Goal: Information Seeking & Learning: Find specific fact

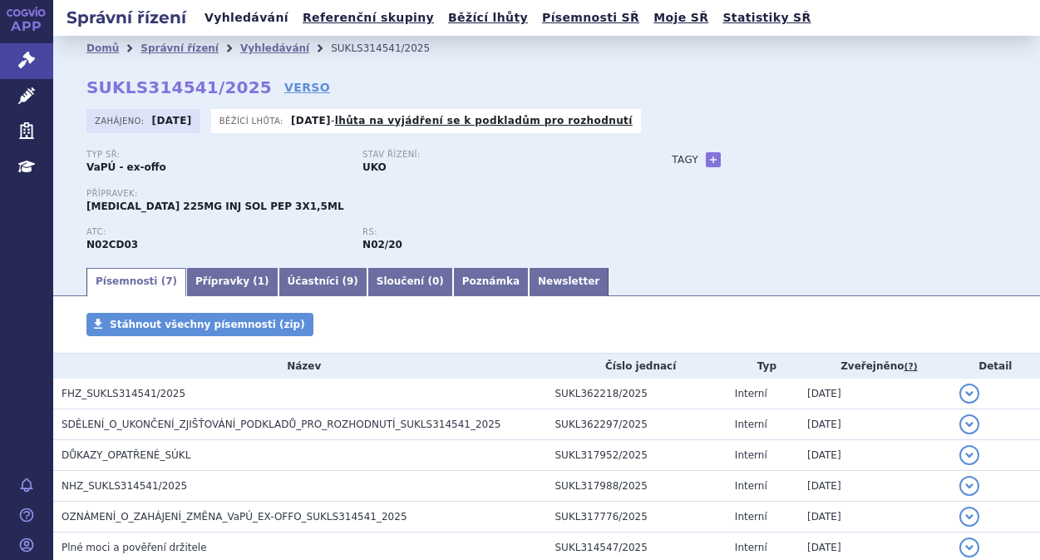
click at [224, 18] on link "Vyhledávání" at bounding box center [247, 18] width 94 height 22
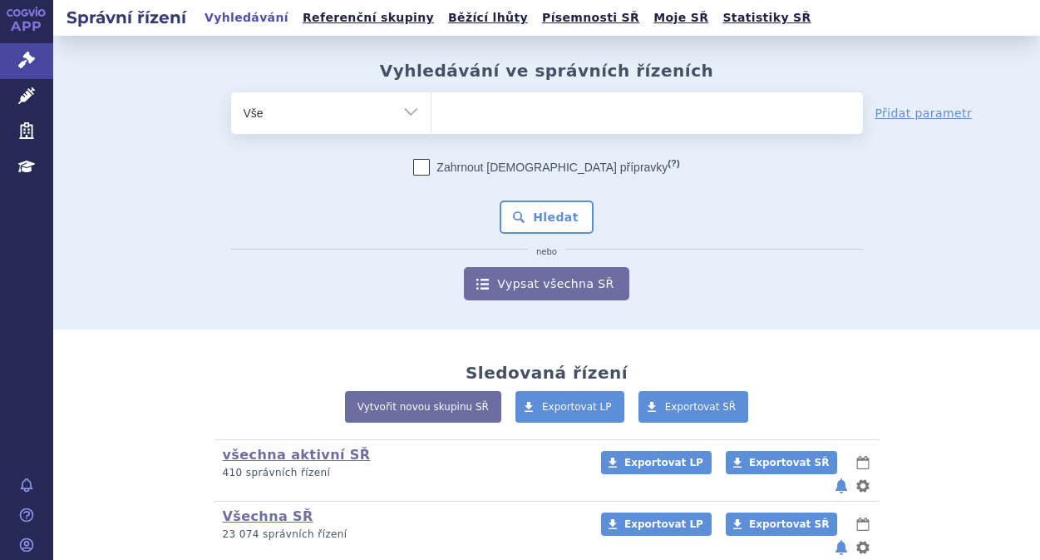
click at [546, 129] on span at bounding box center [648, 113] width 432 height 42
click at [432, 129] on select at bounding box center [431, 112] width 1 height 42
type input "ke"
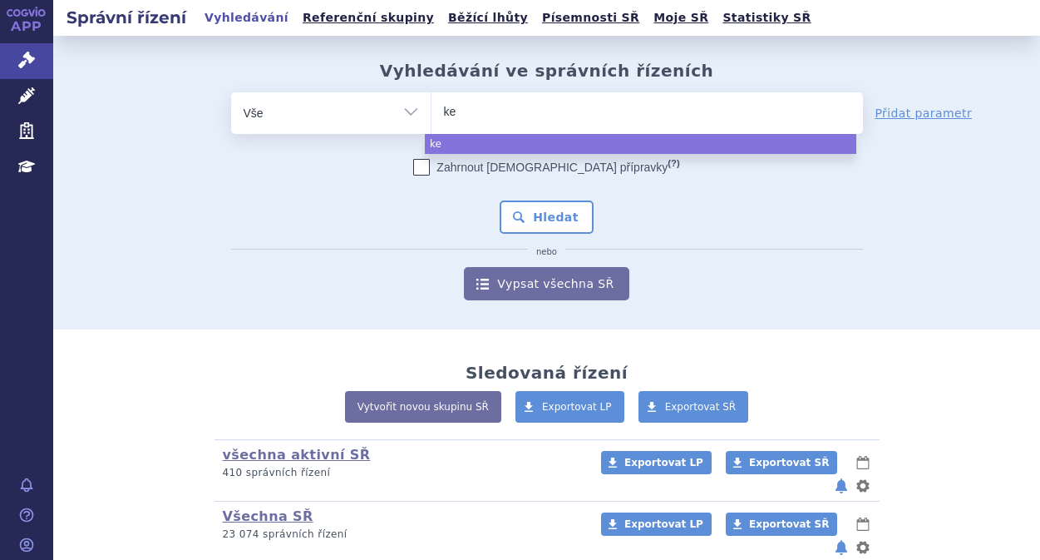
type input "key"
type input "keyt"
type input "keytrud"
type input "[MEDICAL_DATA]"
select select "[MEDICAL_DATA]"
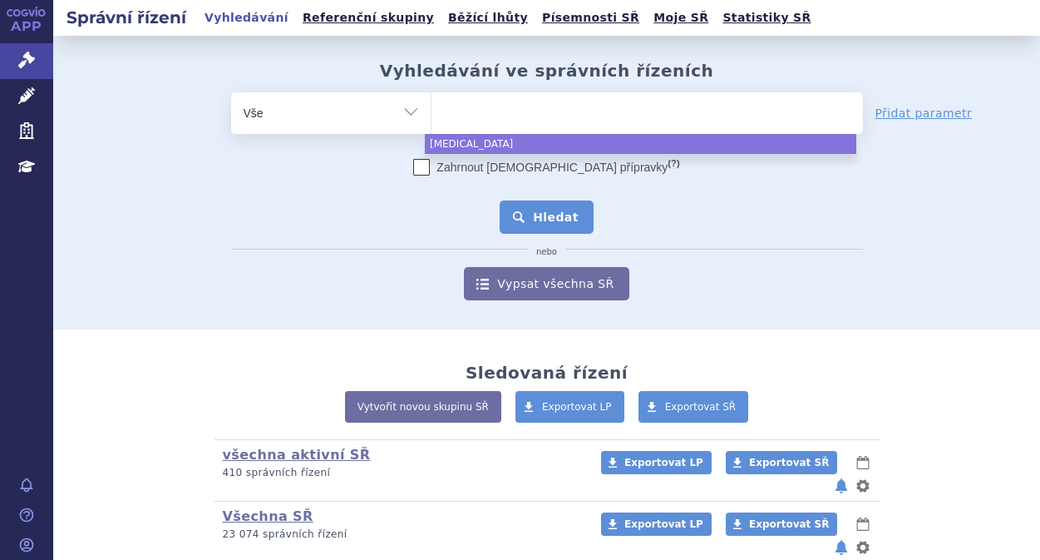
click at [533, 230] on button "Hledat" at bounding box center [547, 216] width 94 height 33
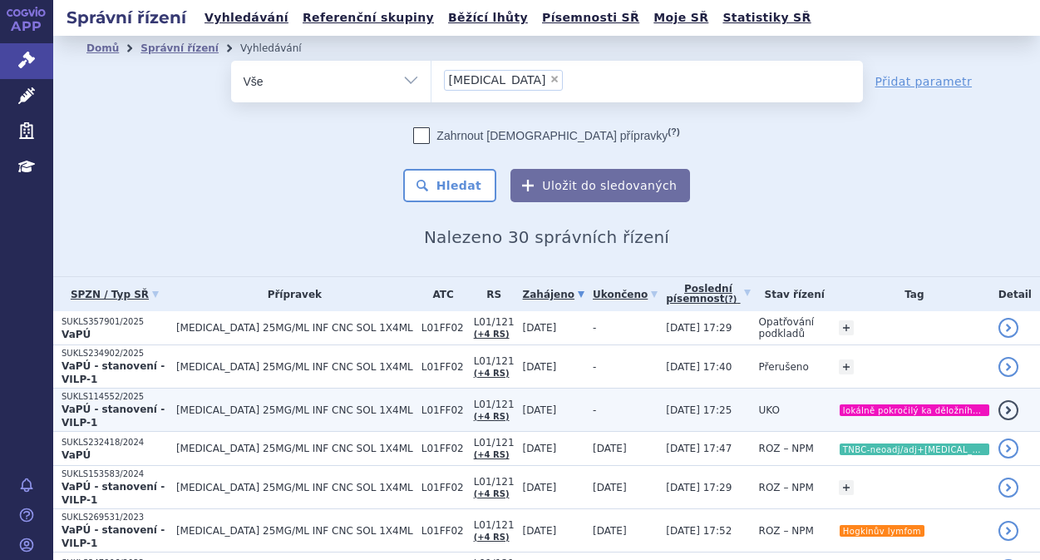
click at [101, 403] on strong "VaPÚ - stanovení - VILP-1" at bounding box center [113, 415] width 103 height 25
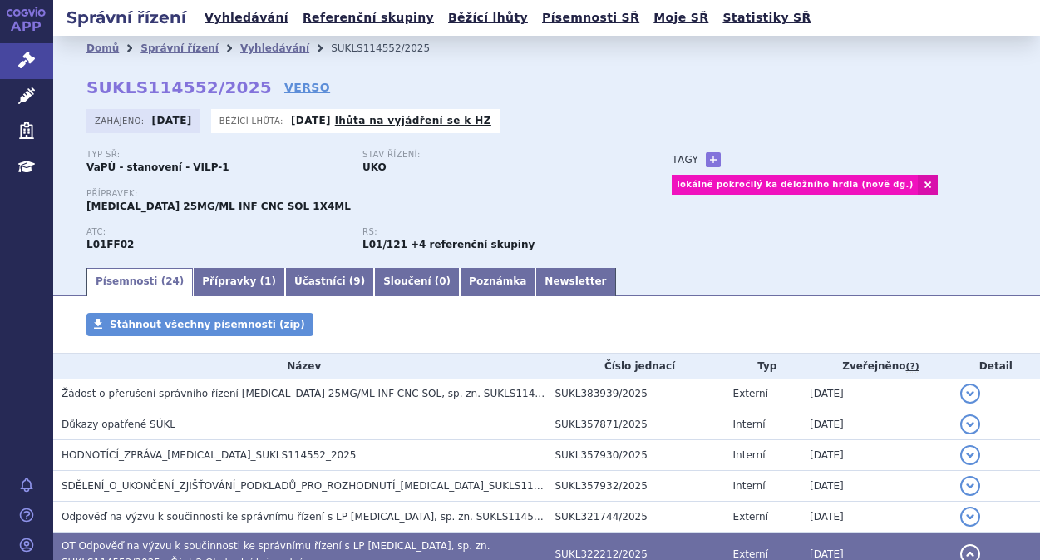
scroll to position [166, 0]
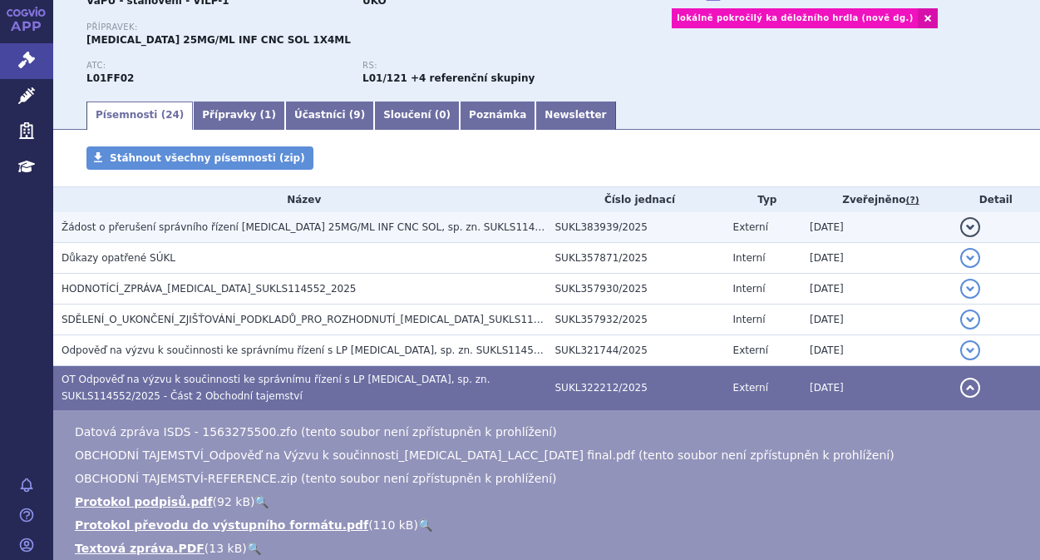
click at [123, 232] on span "Žádost o přerušení správního řízení Keytruda 25MG/ML INF CNC SOL, sp. zn. SUKLS…" at bounding box center [322, 227] width 521 height 12
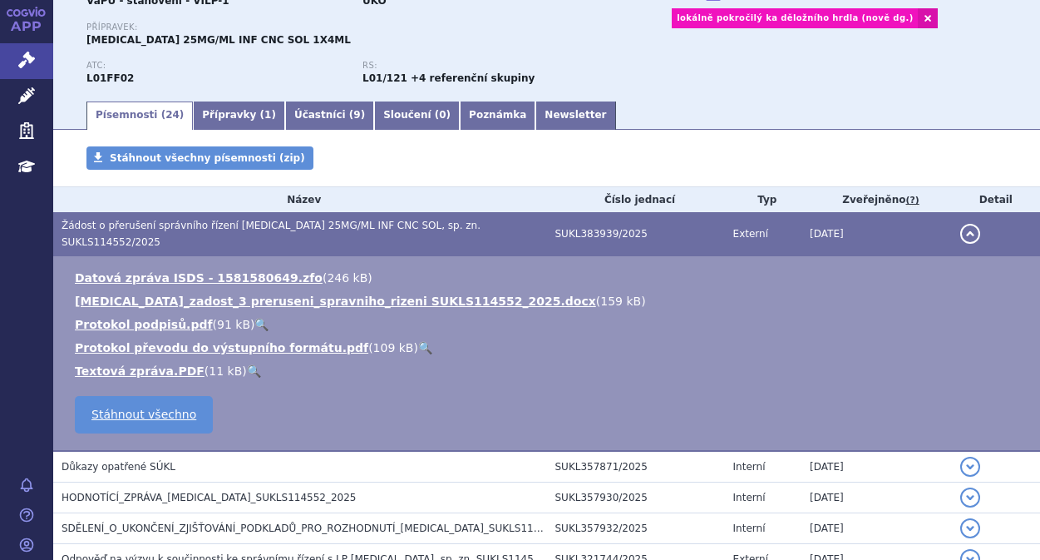
click at [143, 297] on ul "Datová zpráva ISDS - 1581580649.zfo ( 246 kB ) KEYTRUDA_zadost_3 preruseni_spra…" at bounding box center [547, 324] width 954 height 110
click at [149, 296] on li "KEYTRUDA_zadost_3 preruseni_spravniho_rizeni SUKLS114552_2025.docx ( 159 kB )" at bounding box center [549, 301] width 949 height 17
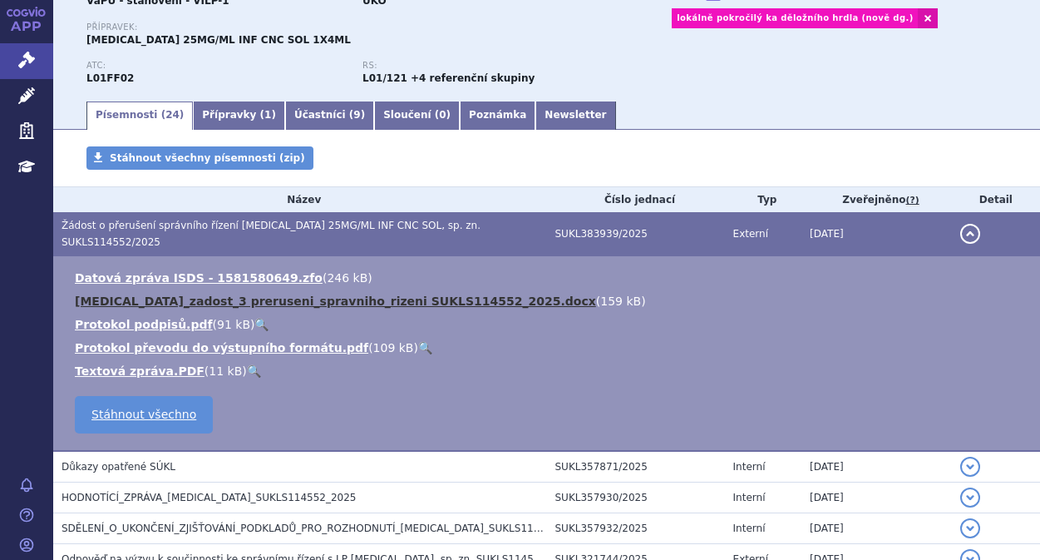
click at [149, 294] on link "KEYTRUDA_zadost_3 preruseni_spravniho_rizeni SUKLS114552_2025.docx" at bounding box center [335, 300] width 521 height 13
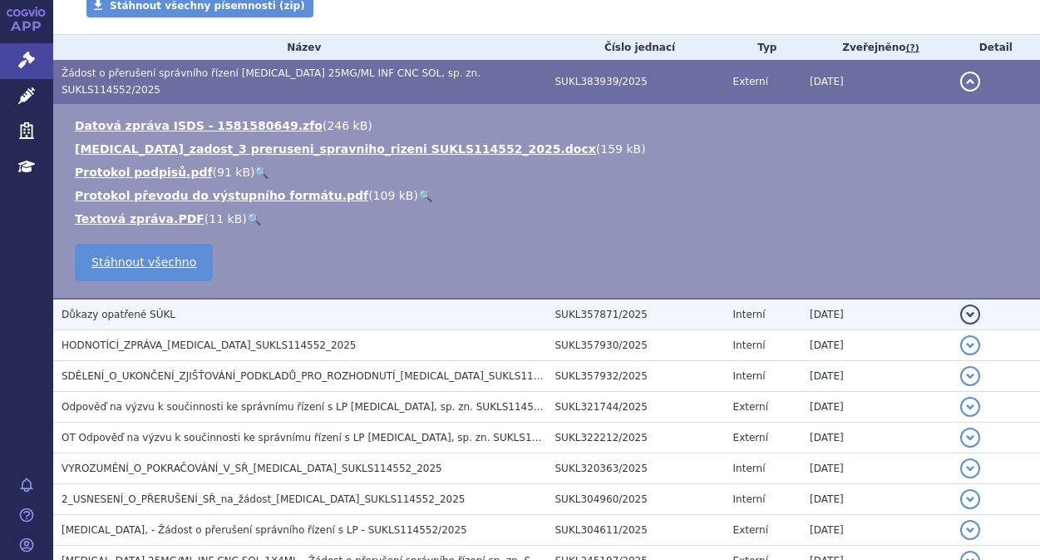
scroll to position [333, 0]
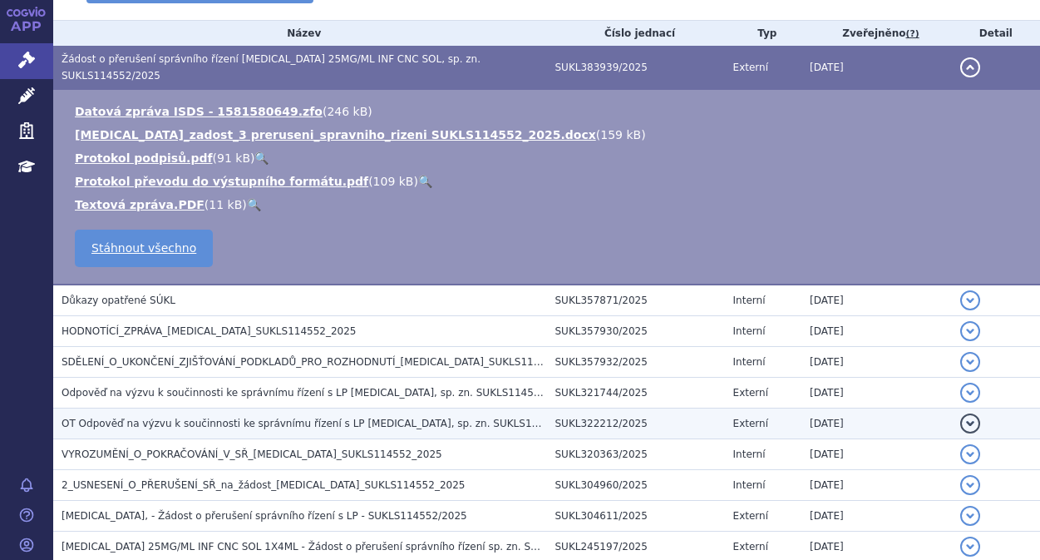
click at [226, 417] on span "OT Odpověď na výzvu k součinnosti ke správnímu řízení s LP Keytruda, sp. zn. SU…" at bounding box center [398, 423] width 673 height 12
